Goal: Entertainment & Leisure: Consume media (video, audio)

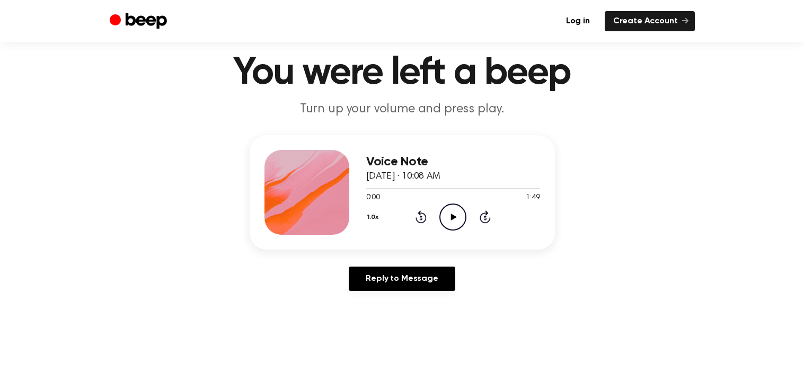
click at [446, 219] on icon "Play Audio" at bounding box center [452, 216] width 27 height 27
click at [370, 279] on link "Reply to Message" at bounding box center [402, 279] width 106 height 24
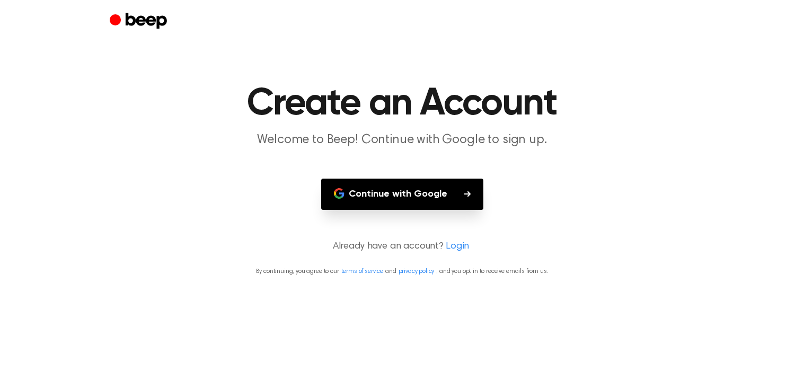
click at [467, 192] on icon "button" at bounding box center [467, 194] width 6 height 6
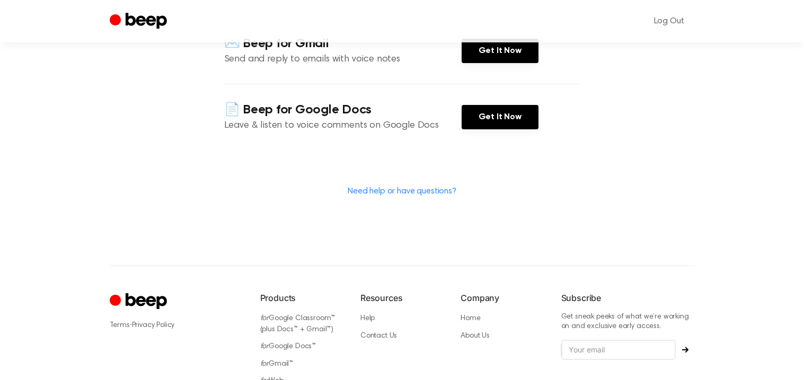
scroll to position [239, 0]
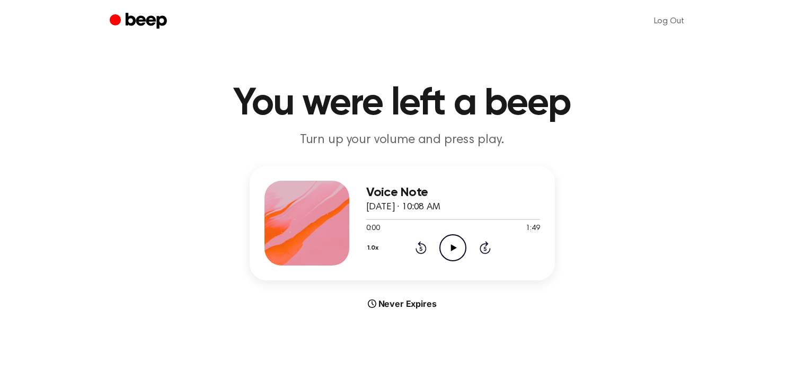
click at [409, 307] on div "Never Expires" at bounding box center [402, 303] width 305 height 13
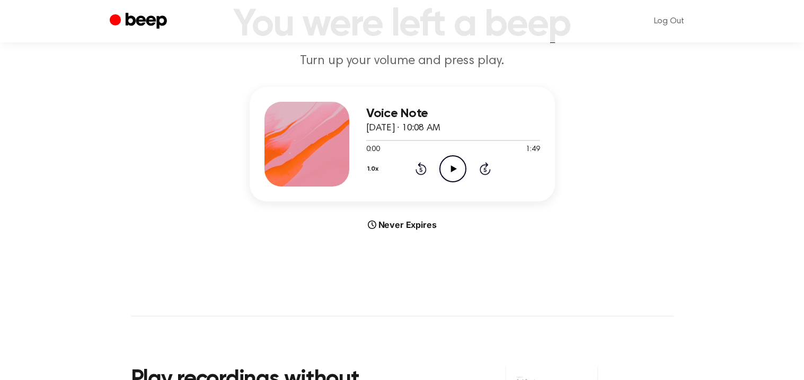
scroll to position [80, 0]
click at [455, 179] on icon "Play Audio" at bounding box center [452, 167] width 27 height 27
click at [486, 169] on icon "Skip 5 seconds" at bounding box center [485, 168] width 12 height 14
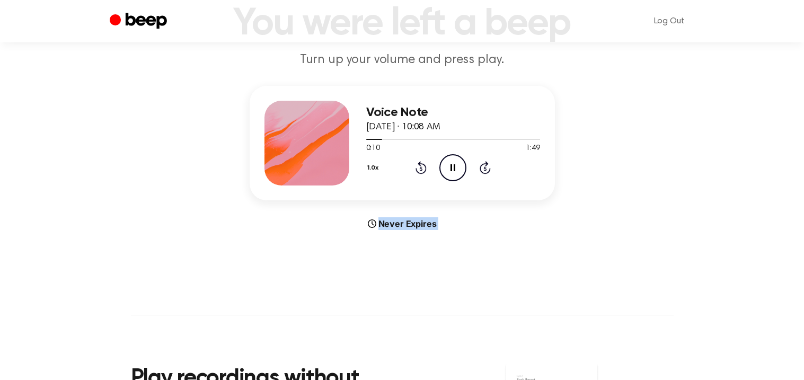
click at [486, 169] on icon "Skip 5 seconds" at bounding box center [485, 168] width 12 height 14
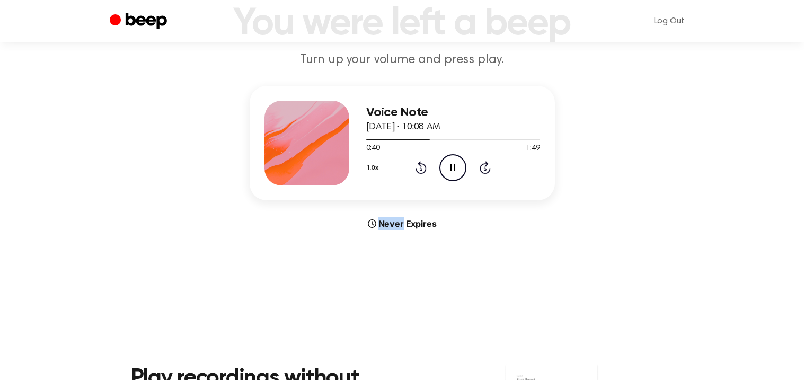
click at [486, 169] on icon "Skip 5 seconds" at bounding box center [485, 168] width 12 height 14
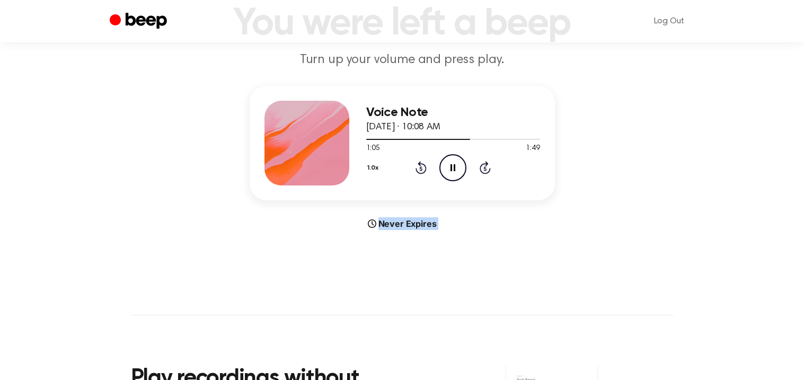
click at [486, 169] on icon "Skip 5 seconds" at bounding box center [485, 168] width 12 height 14
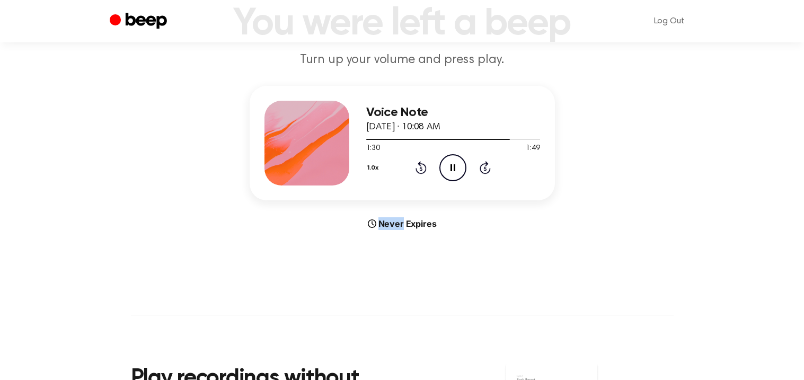
click at [486, 169] on icon "Skip 5 seconds" at bounding box center [485, 168] width 12 height 14
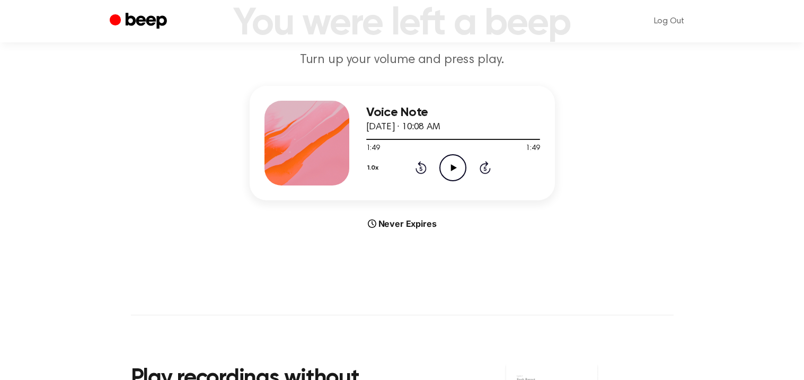
click at [486, 169] on icon "Skip 5 seconds" at bounding box center [485, 168] width 12 height 14
click at [386, 223] on div "Never Expires" at bounding box center [402, 223] width 305 height 13
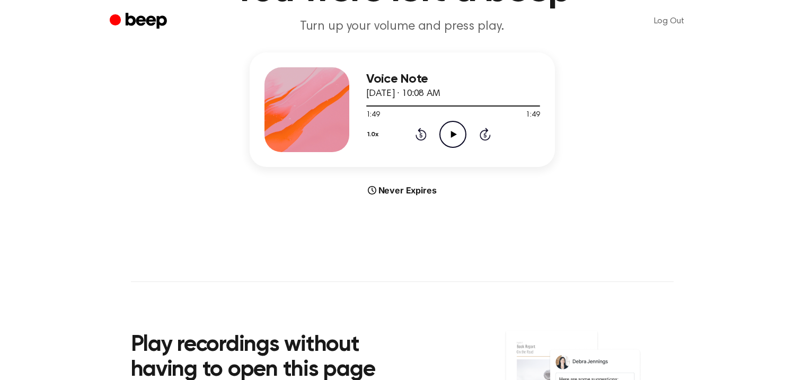
scroll to position [0, 0]
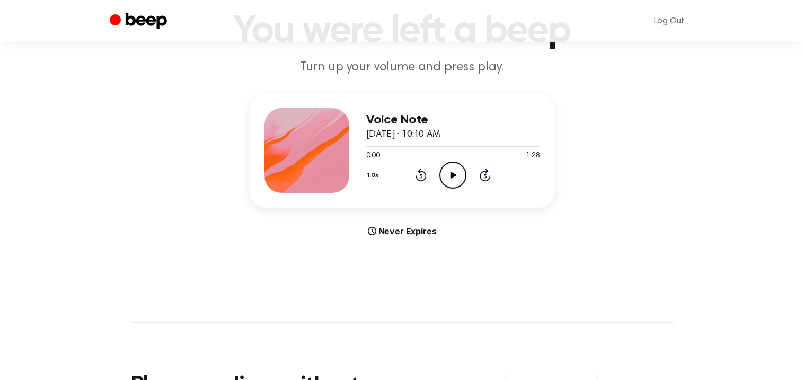
scroll to position [78, 0]
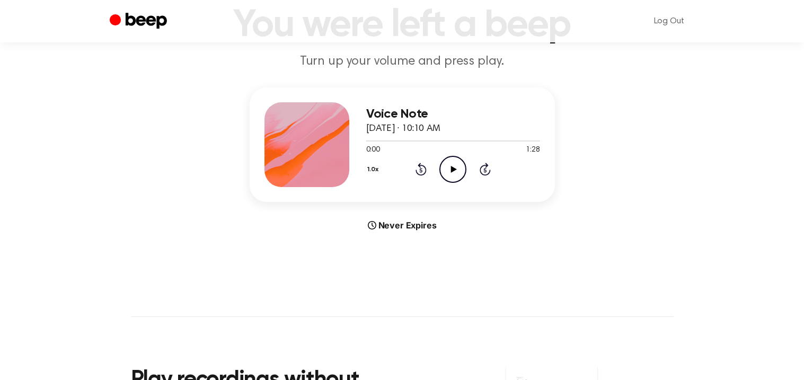
click at [419, 219] on div "Never Expires" at bounding box center [402, 225] width 305 height 13
